Goal: Information Seeking & Learning: Learn about a topic

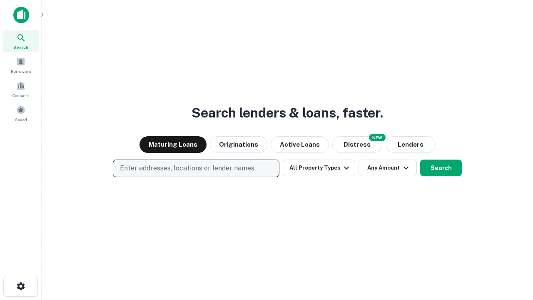
click at [196, 168] on p "Enter addresses, locations or lender names" at bounding box center [187, 168] width 135 height 10
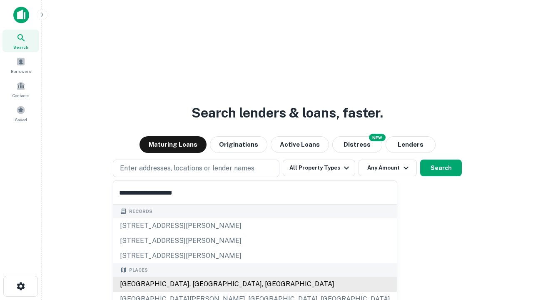
click at [199, 284] on div "[GEOGRAPHIC_DATA], [GEOGRAPHIC_DATA], [GEOGRAPHIC_DATA]" at bounding box center [255, 283] width 284 height 15
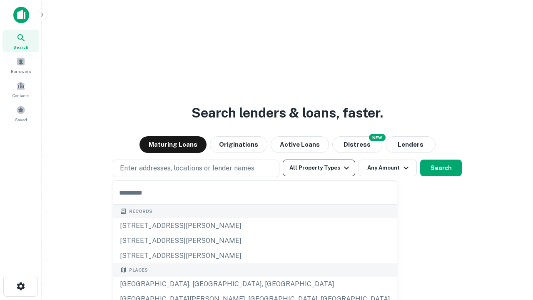
click at [319, 168] on button "All Property Types" at bounding box center [319, 167] width 72 height 17
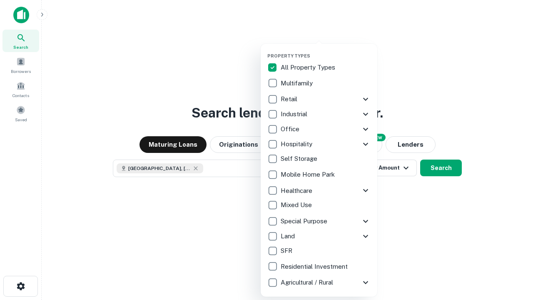
click at [326, 50] on button "button" at bounding box center [325, 50] width 117 height 0
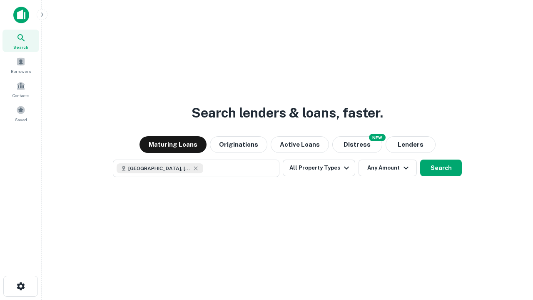
scroll to position [13, 0]
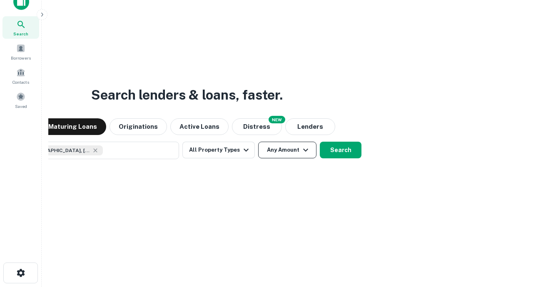
click at [258, 142] on button "Any Amount" at bounding box center [287, 150] width 58 height 17
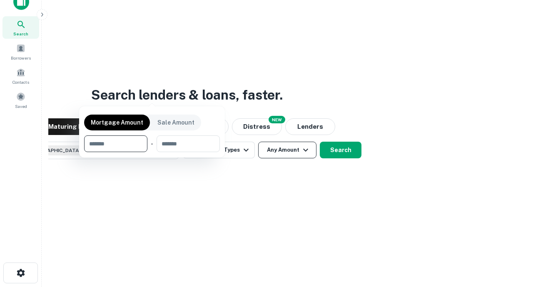
scroll to position [60, 236]
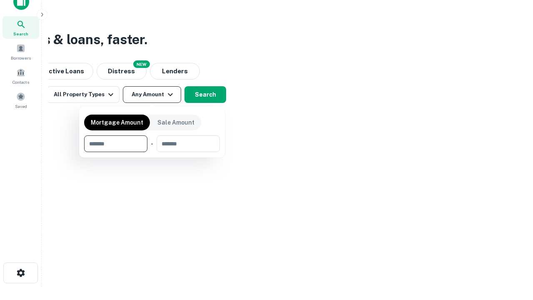
type input "*******"
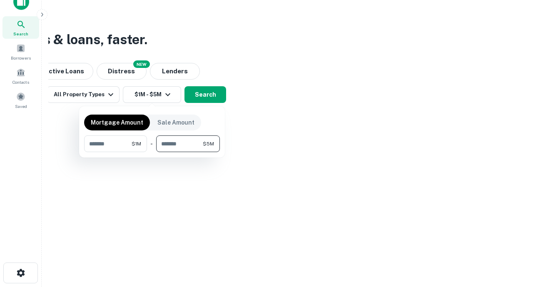
type input "*******"
click at [152, 152] on button "button" at bounding box center [152, 152] width 136 height 0
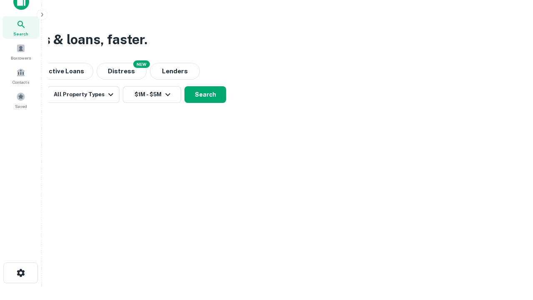
scroll to position [0, 0]
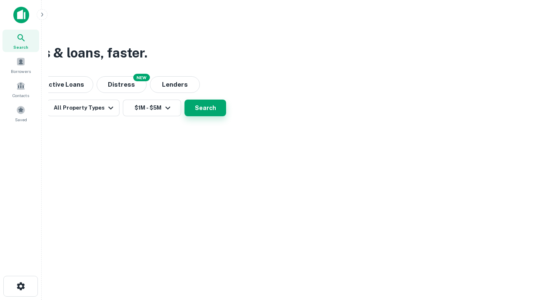
click at [226, 116] on button "Search" at bounding box center [205, 108] width 42 height 17
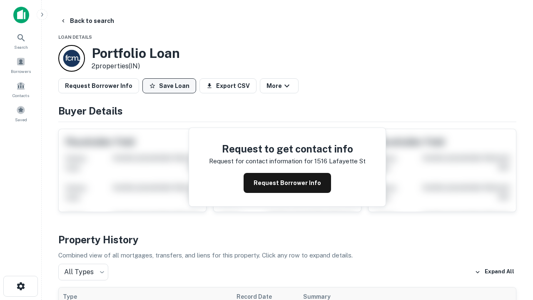
click at [169, 86] on button "Save Loan" at bounding box center [169, 85] width 54 height 15
click at [171, 86] on button "Save Loan" at bounding box center [169, 85] width 54 height 15
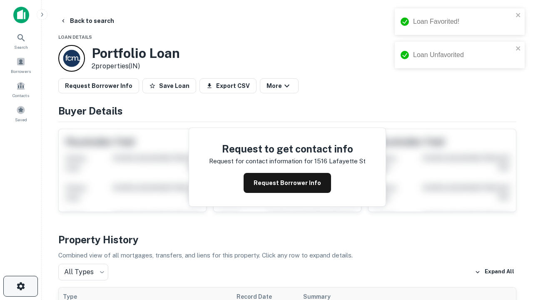
click at [20, 286] on icon "button" at bounding box center [21, 286] width 10 height 10
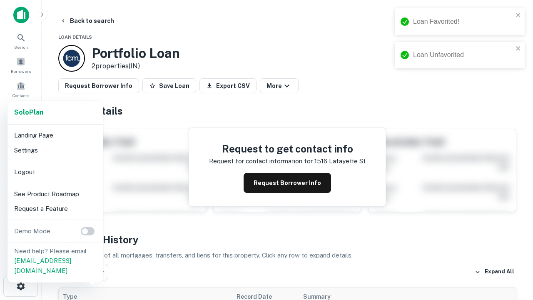
click at [55, 172] on li "Logout" at bounding box center [55, 171] width 89 height 15
